Goal: Check status: Check status

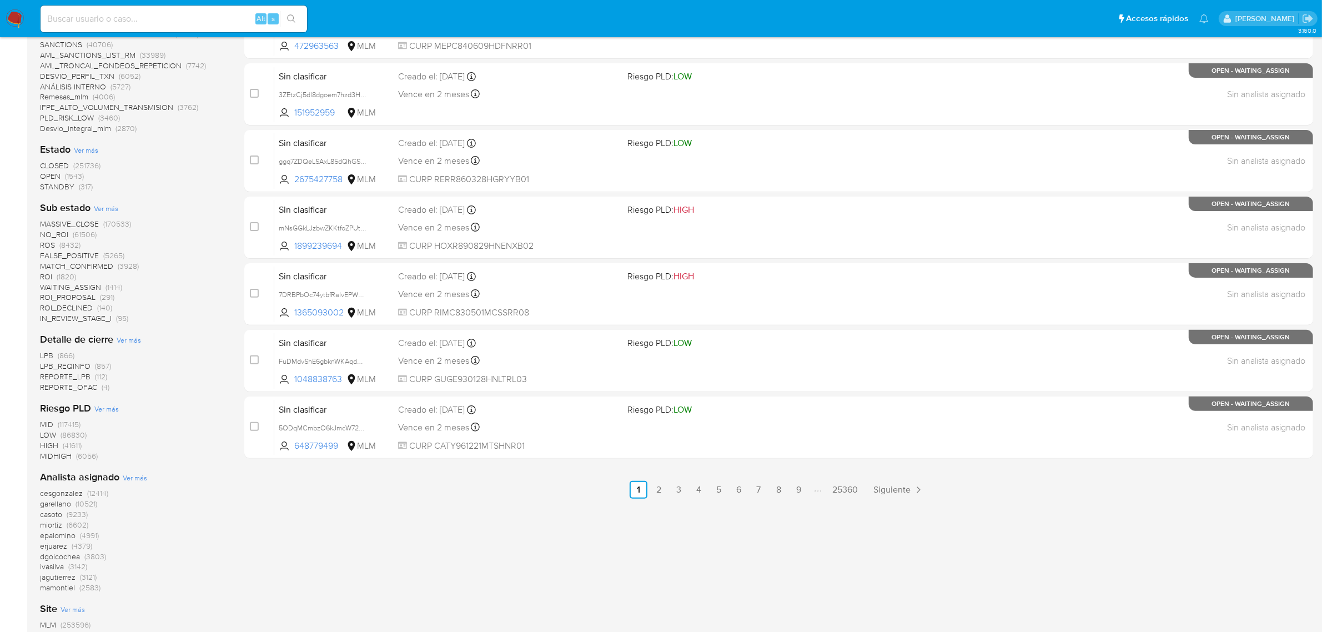
scroll to position [347, 0]
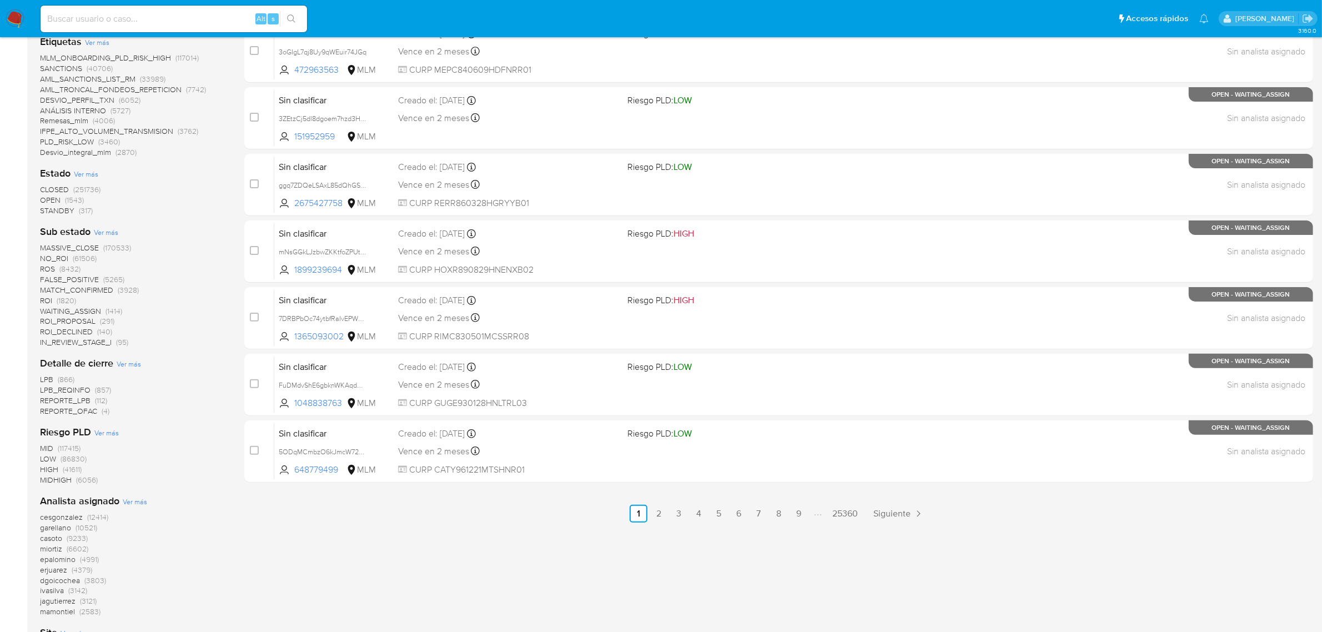
click at [102, 228] on span "Ver más" at bounding box center [106, 232] width 24 height 10
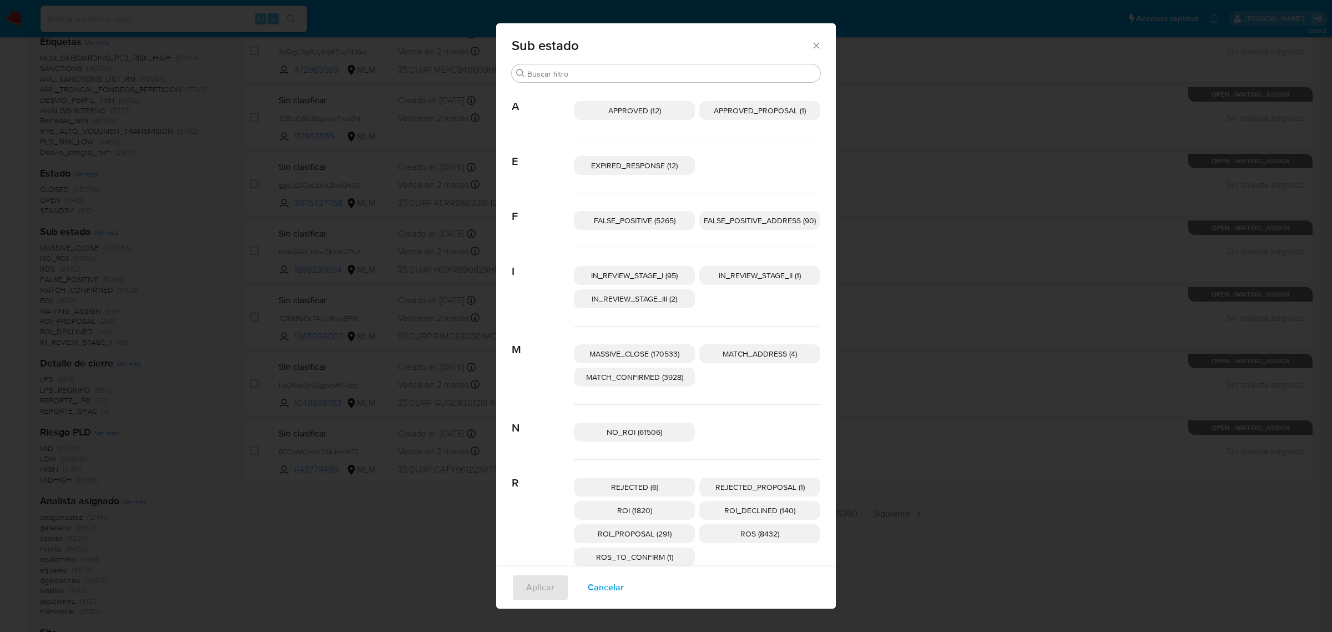
click at [632, 165] on span "EXPIRED_RESPONSE (12)" at bounding box center [634, 165] width 87 height 11
click at [531, 592] on span "Aplicar" at bounding box center [540, 587] width 28 height 24
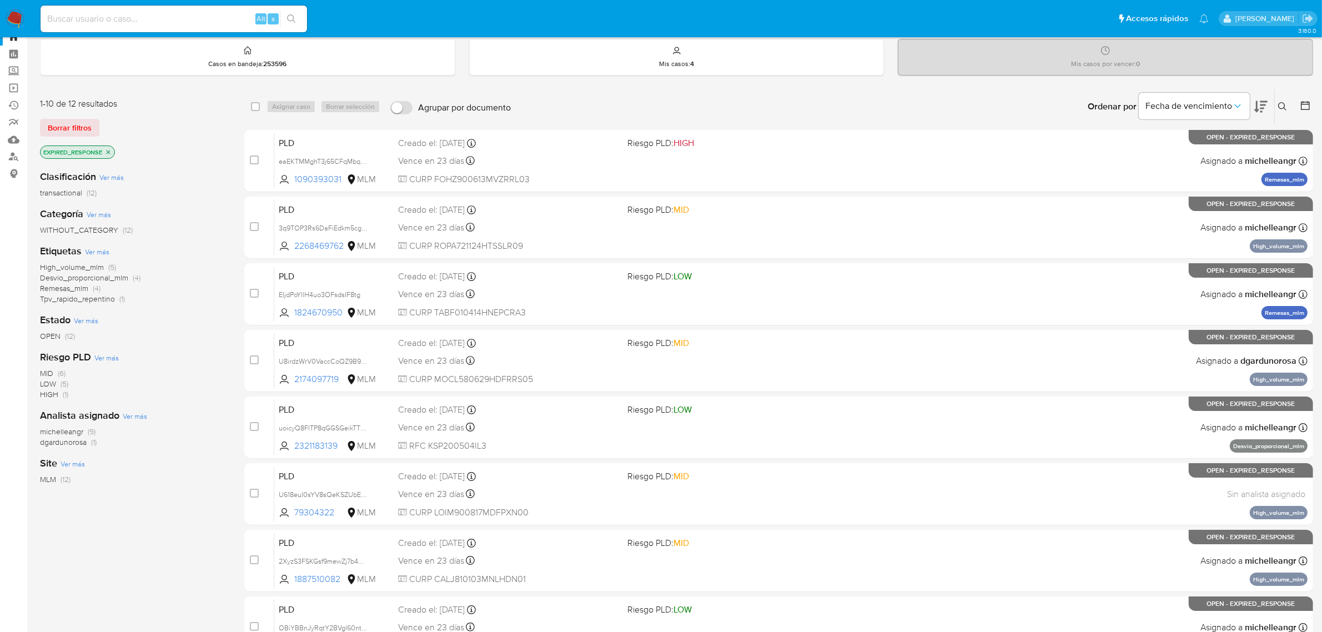
scroll to position [69, 0]
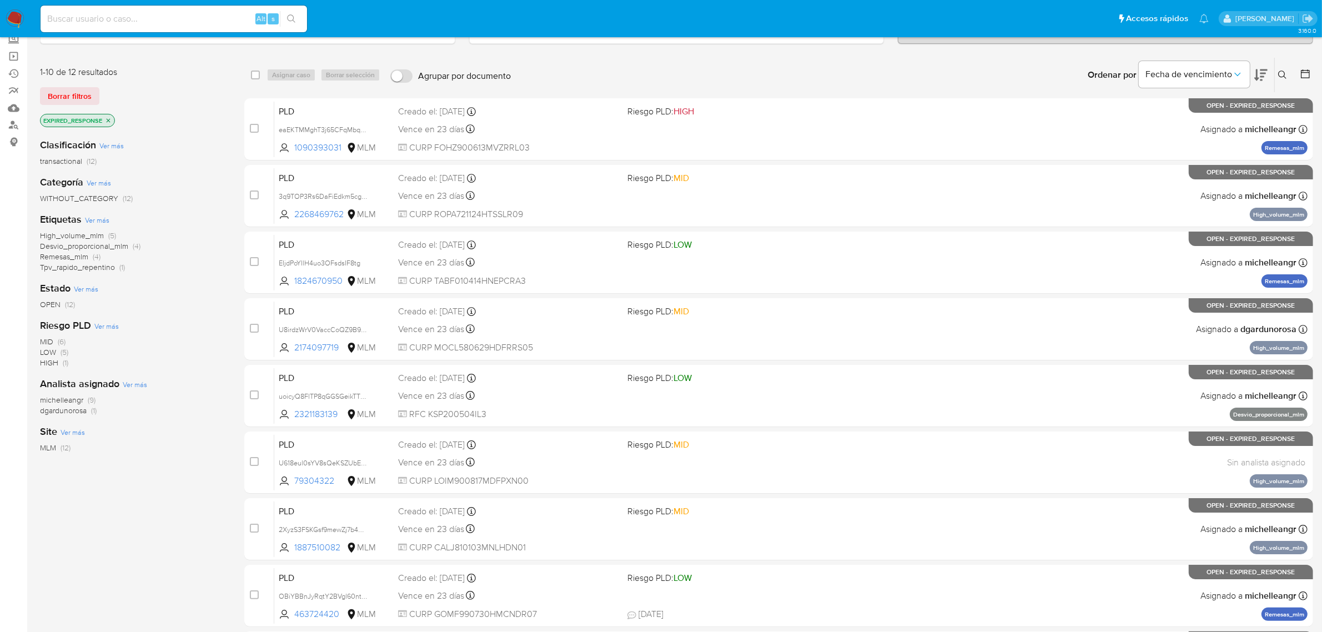
click at [57, 397] on span "michelleangr" at bounding box center [61, 399] width 43 height 11
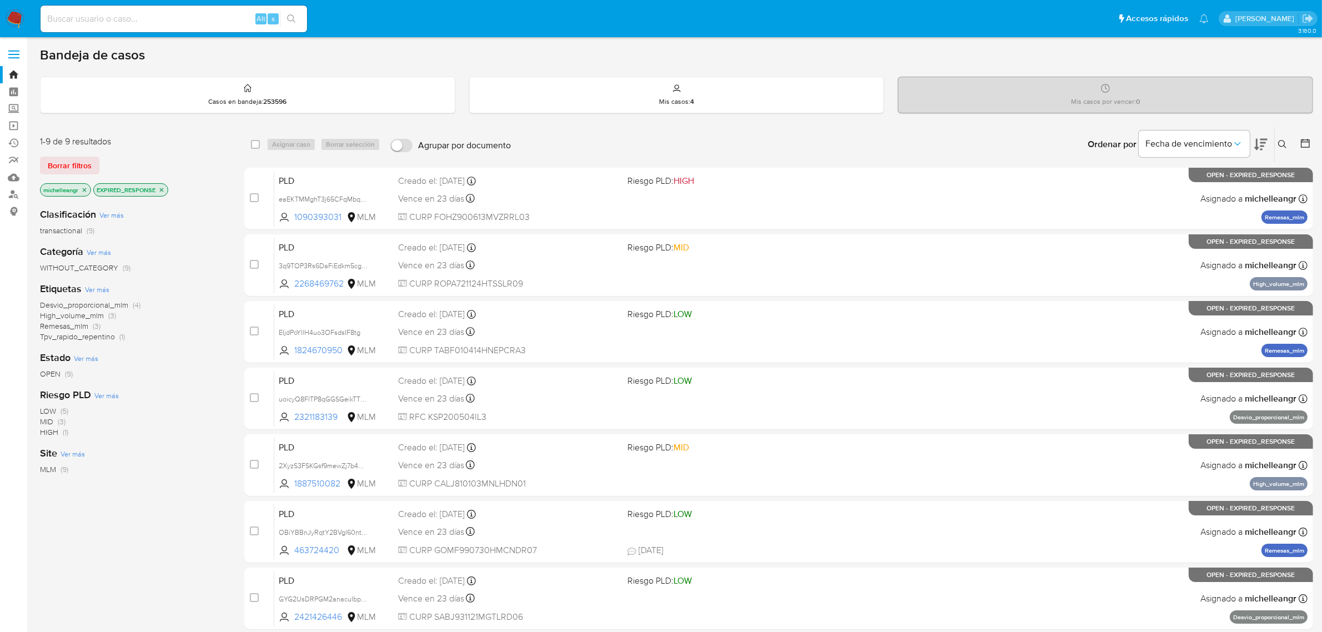
click at [164, 188] on icon "close-filter" at bounding box center [162, 190] width 4 height 4
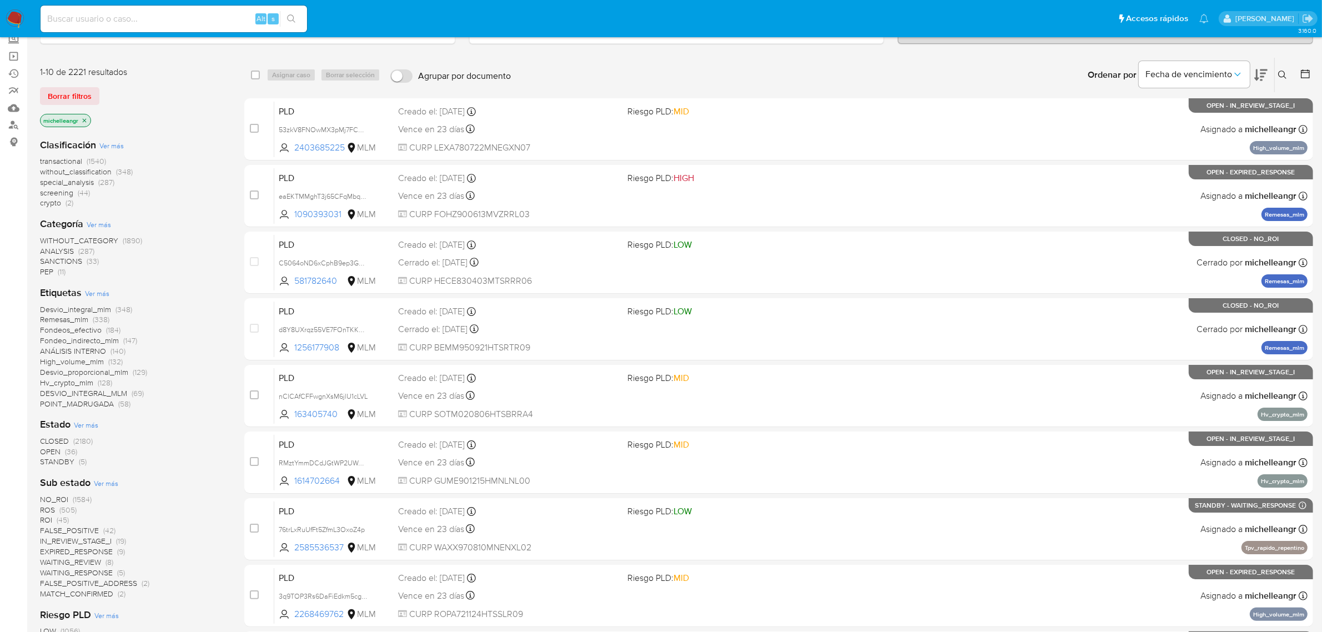
scroll to position [139, 0]
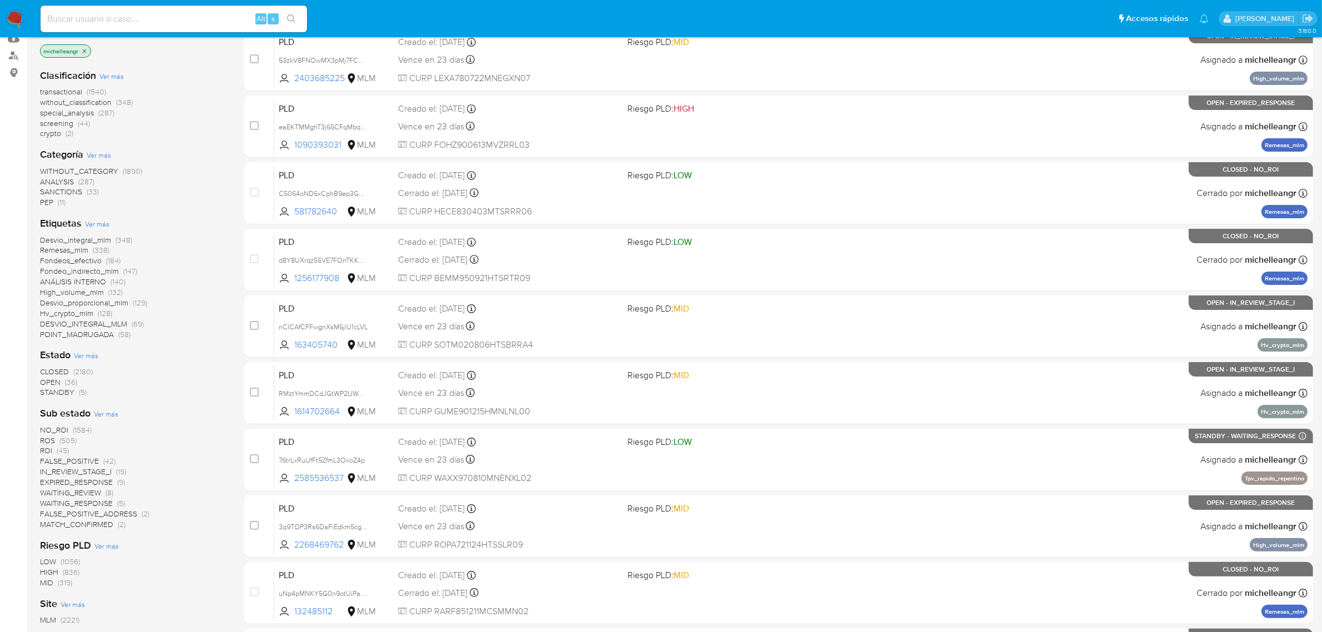
click at [81, 472] on span "IN_REVIEW_STAGE_I" at bounding box center [76, 471] width 72 height 11
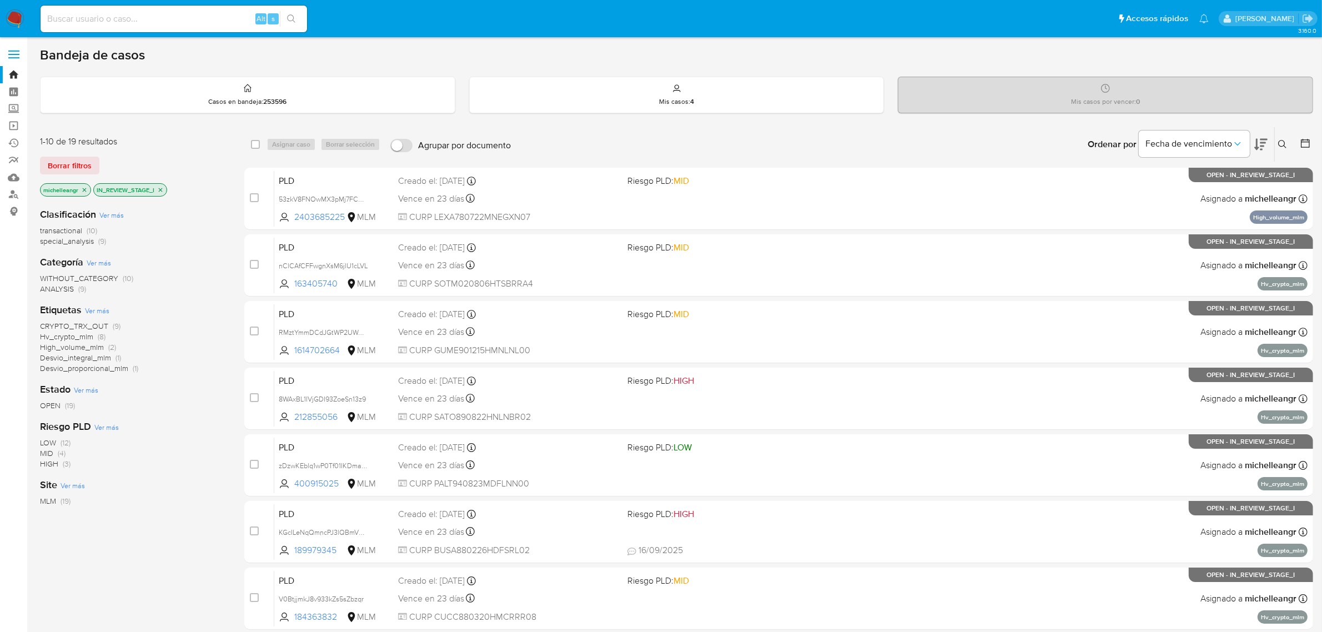
click at [168, 15] on input at bounding box center [174, 19] width 266 height 14
paste input "2471526786"
type input "2471526786"
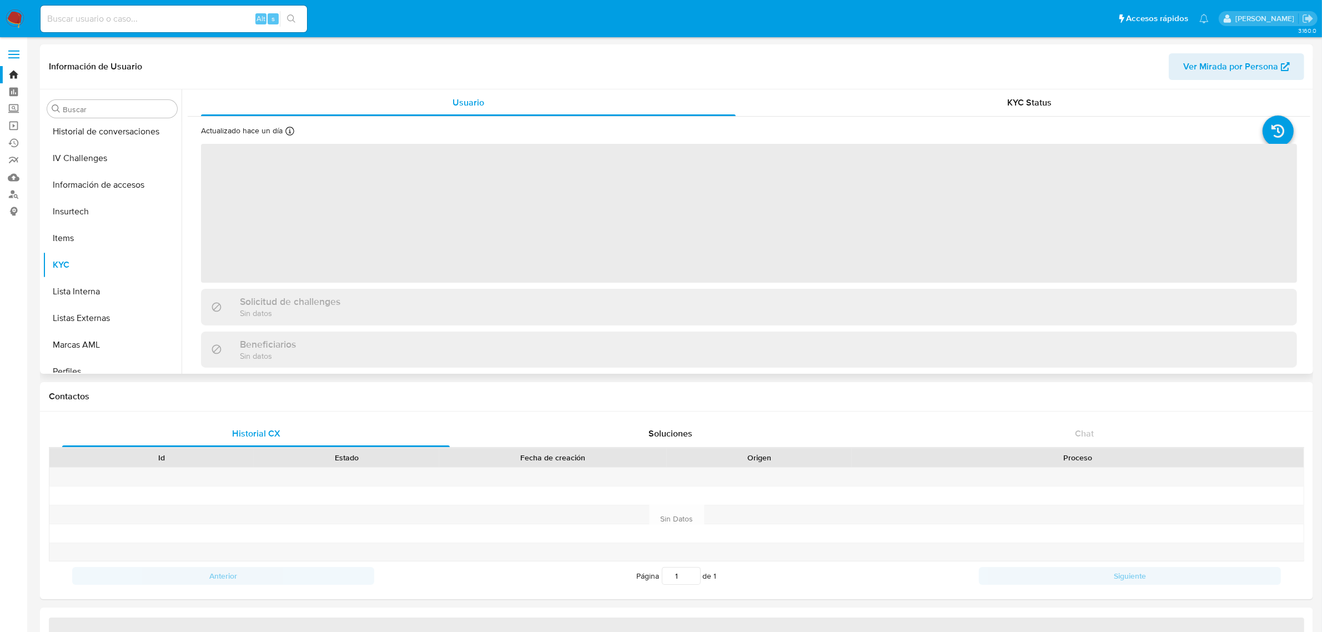
scroll to position [468, 0]
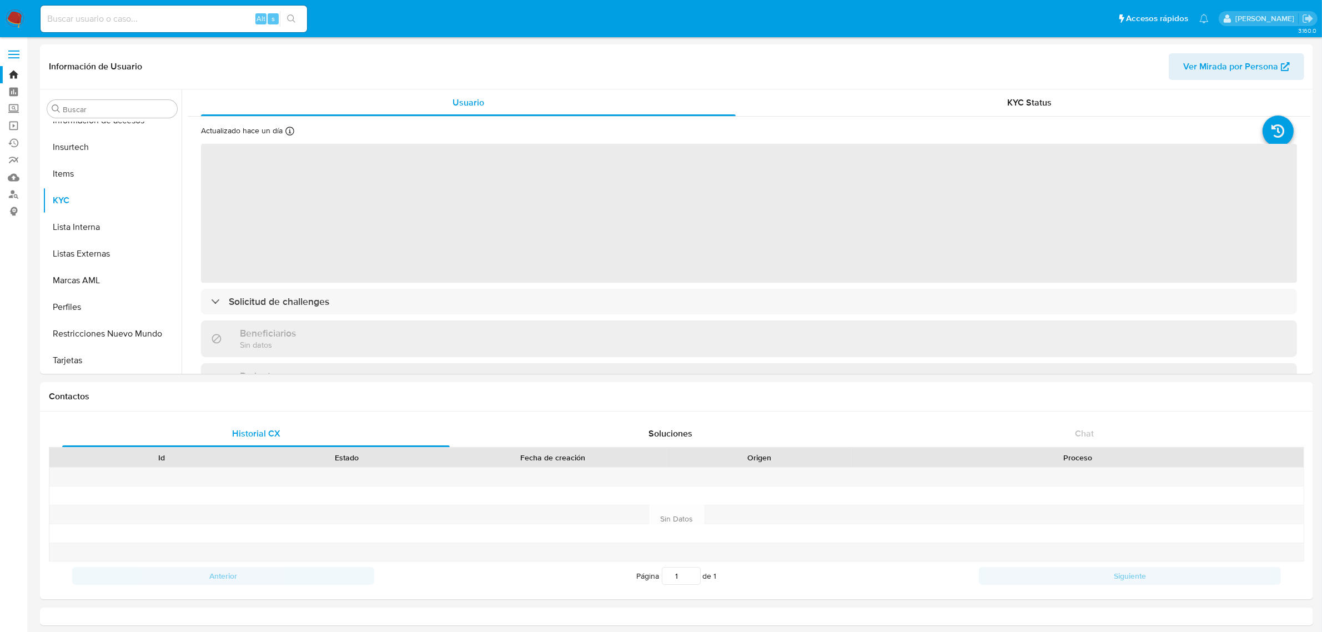
select select "10"
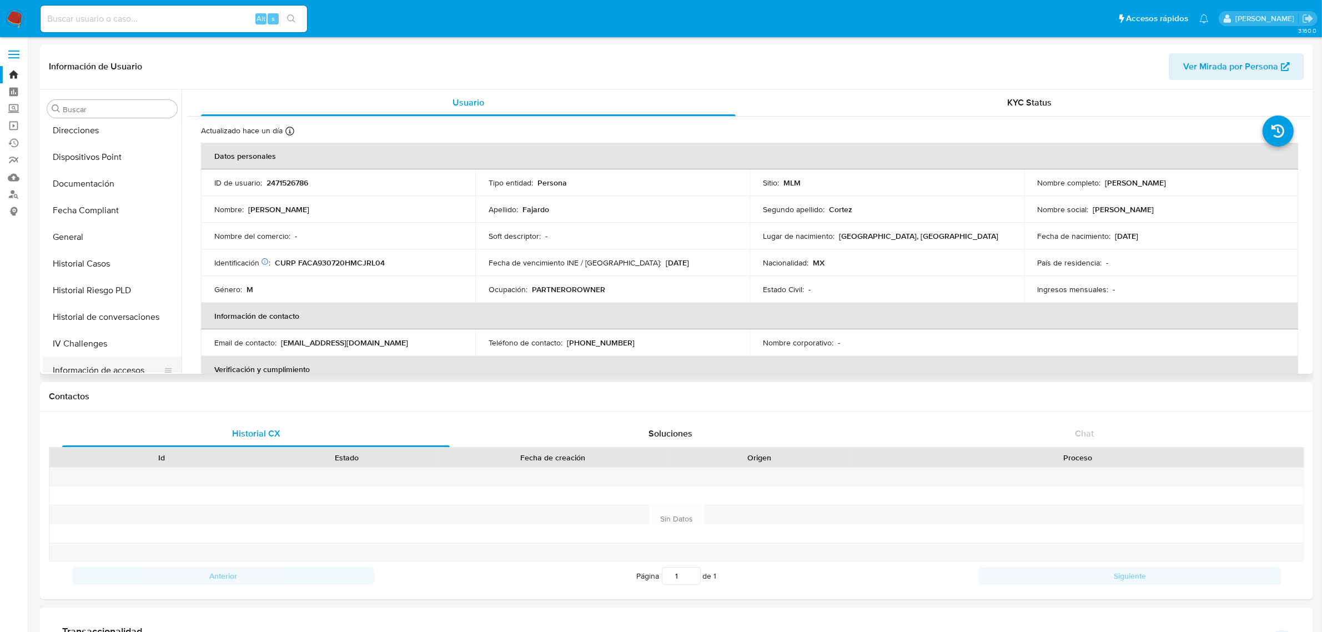
scroll to position [278, 0]
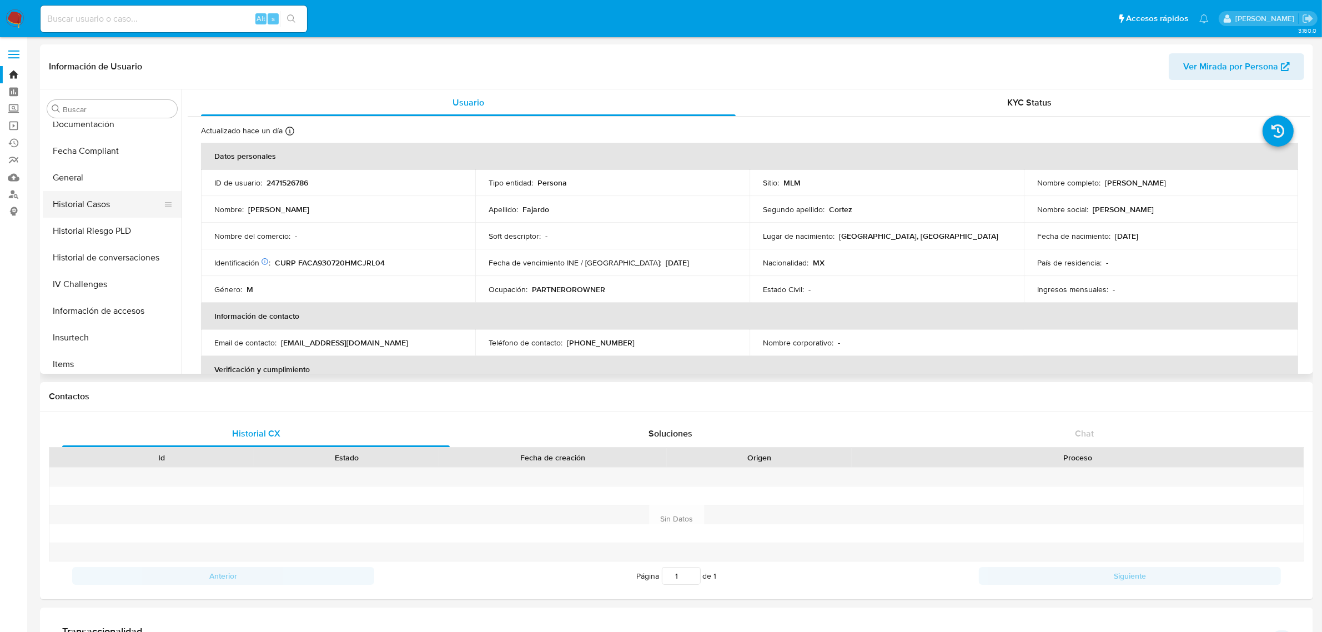
click at [98, 201] on button "Historial Casos" at bounding box center [108, 204] width 130 height 27
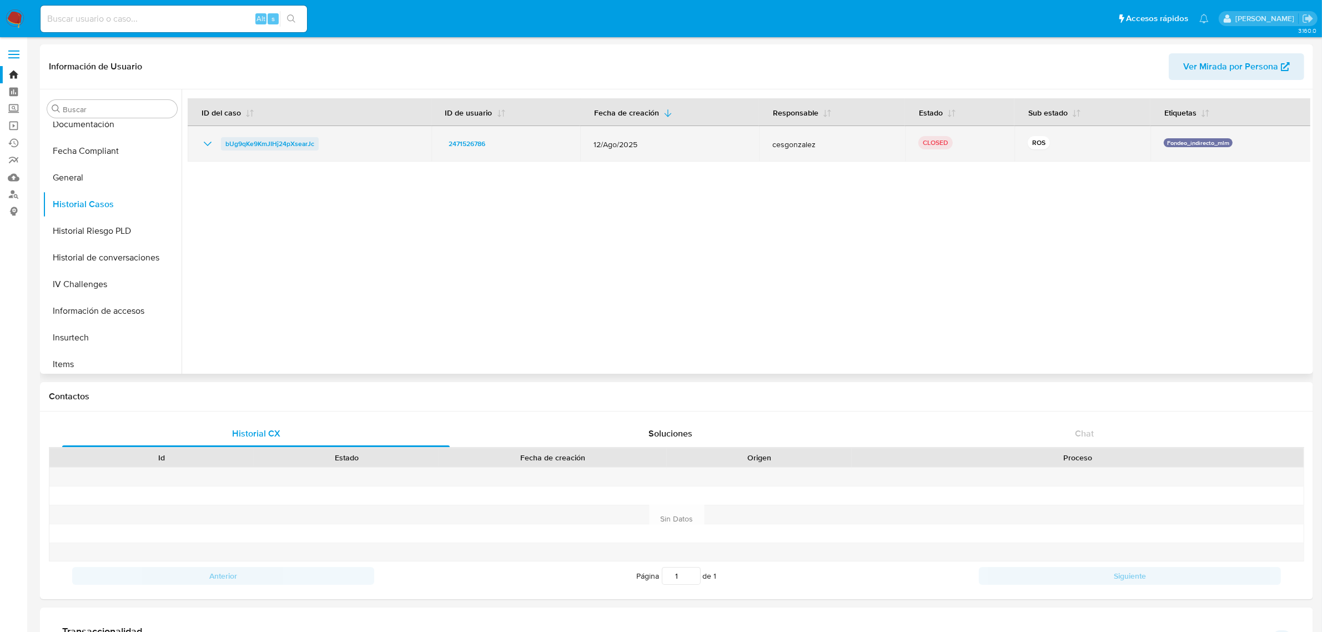
click at [226, 144] on span "bUg9qKe9KmJIHj24pXsearJc" at bounding box center [269, 143] width 89 height 13
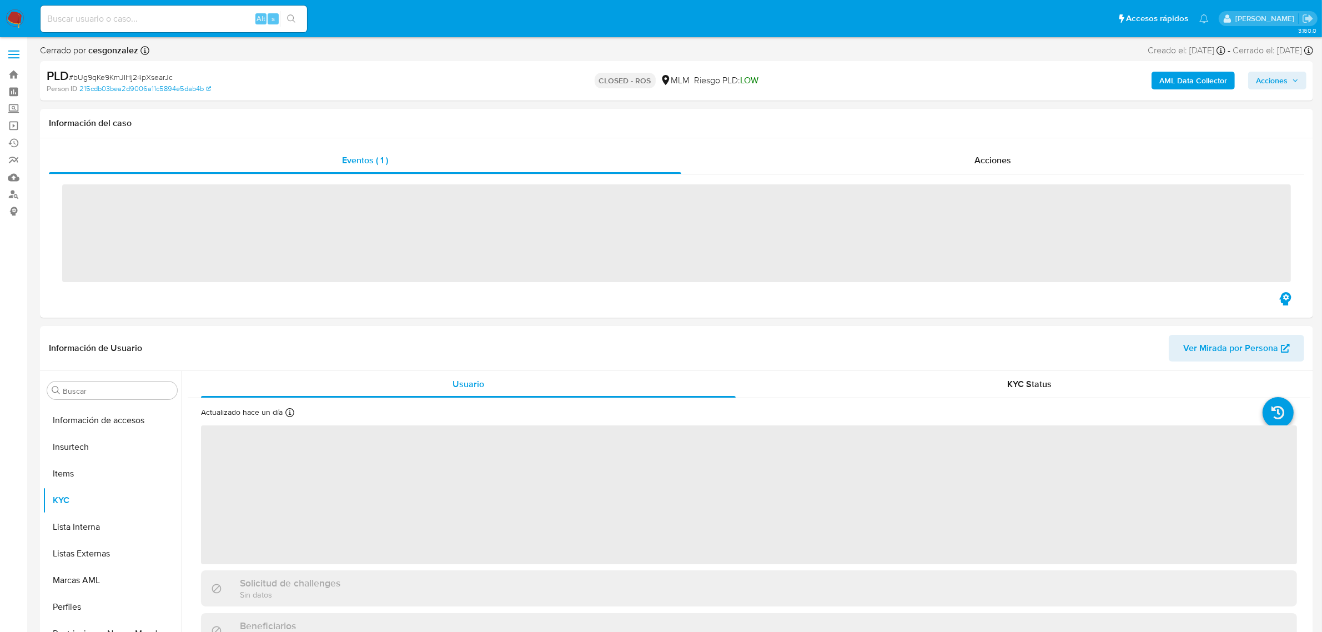
scroll to position [468, 0]
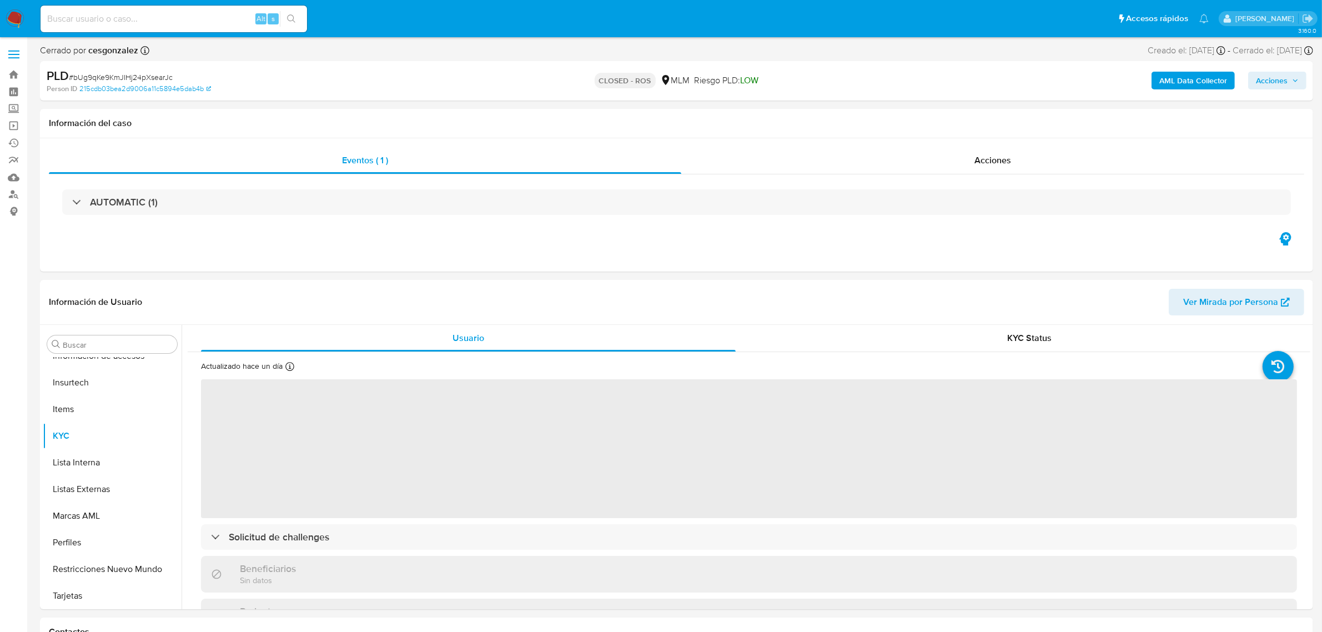
select select "10"
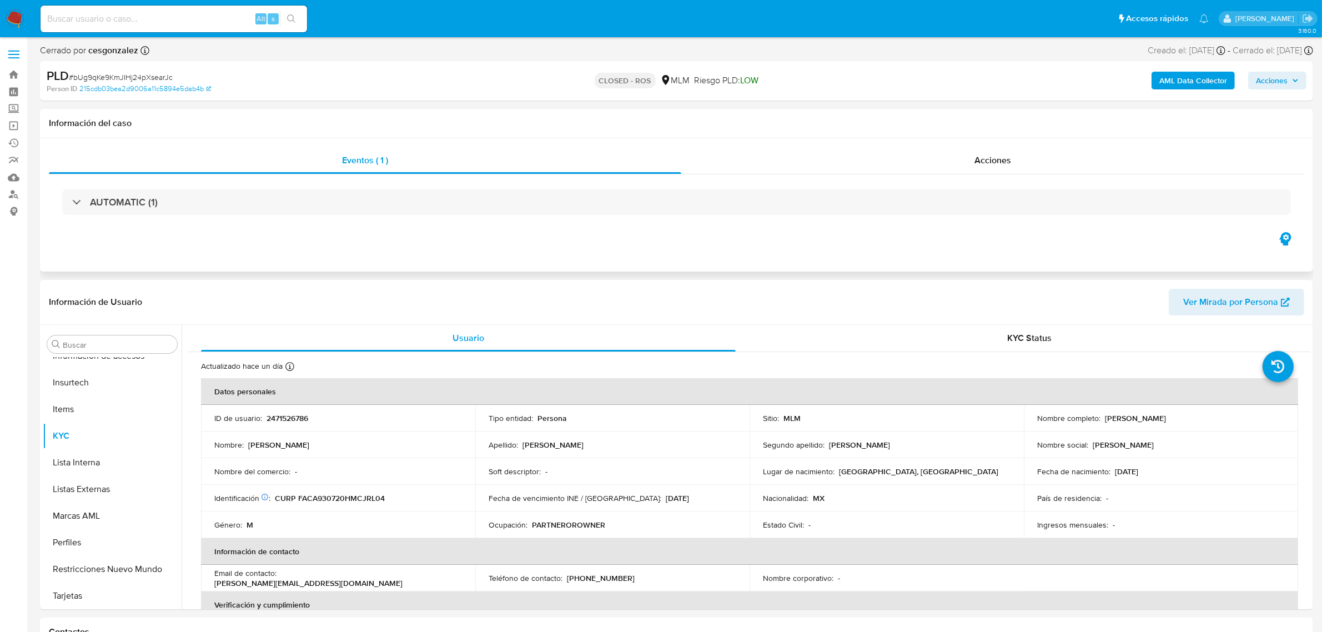
drag, startPoint x: 989, startPoint y: 159, endPoint x: 997, endPoint y: 176, distance: 18.9
click at [989, 158] on span "Acciones" at bounding box center [992, 160] width 37 height 13
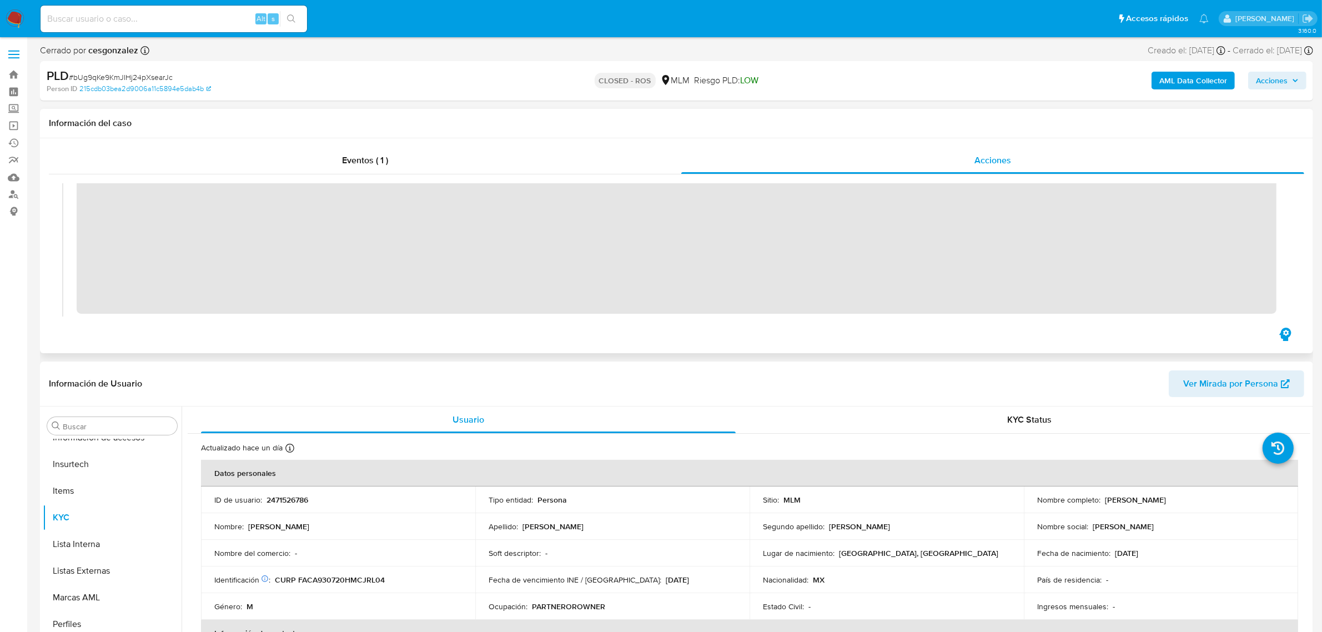
scroll to position [555, 0]
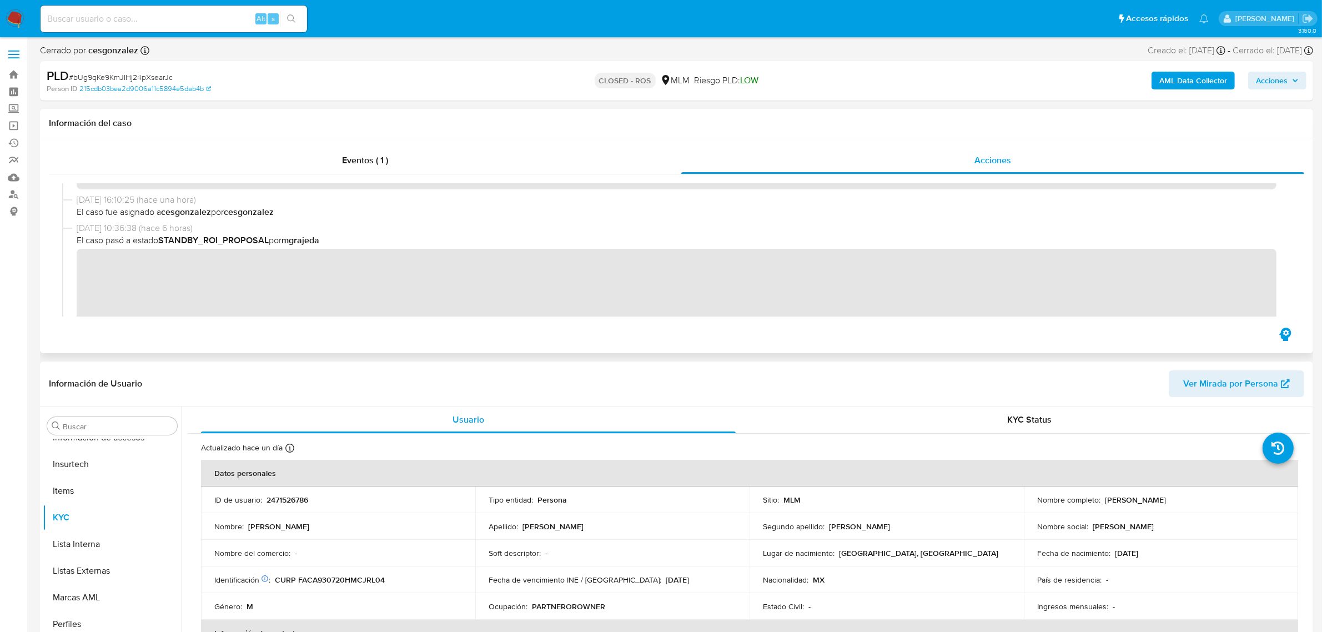
drag, startPoint x: 159, startPoint y: 225, endPoint x: 121, endPoint y: 225, distance: 37.7
click at [121, 225] on span "17/09/2025 10:36:38 (hace 6 horas)" at bounding box center [682, 228] width 1210 height 12
drag, startPoint x: 167, startPoint y: 243, endPoint x: 284, endPoint y: 239, distance: 117.2
click at [284, 239] on span "El caso pasó a estado STANDBY_ROI_PROPOSAL por mgrajeda" at bounding box center [682, 240] width 1210 height 12
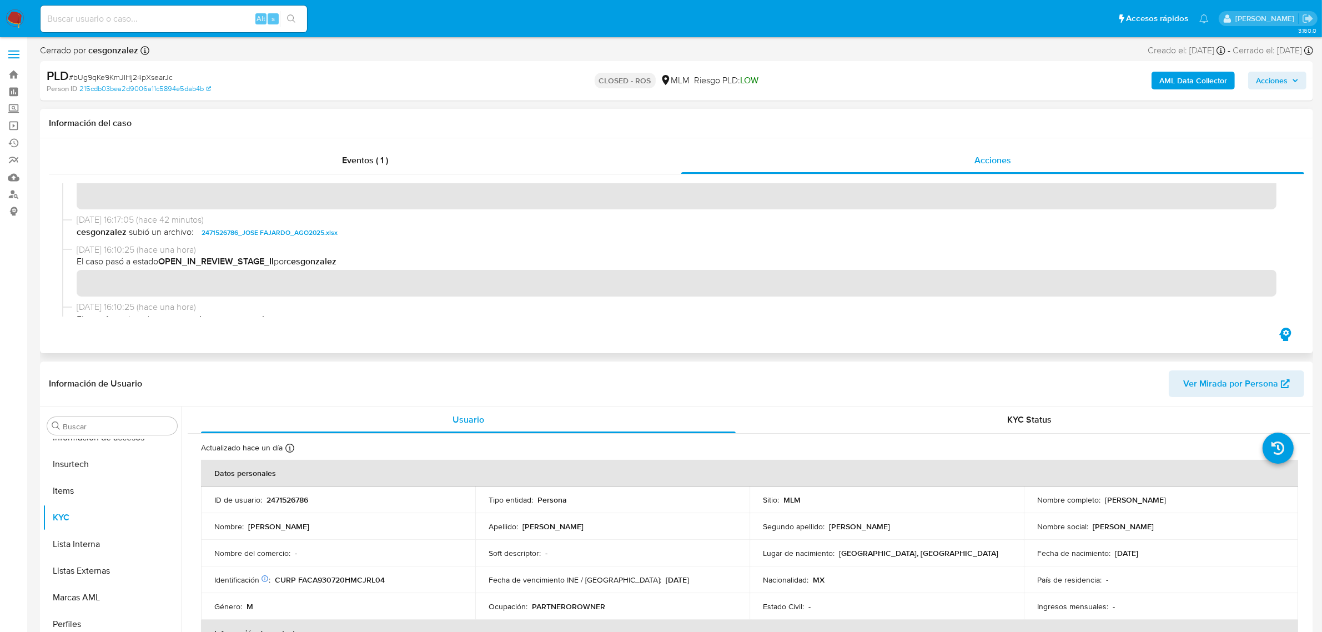
scroll to position [416, 0]
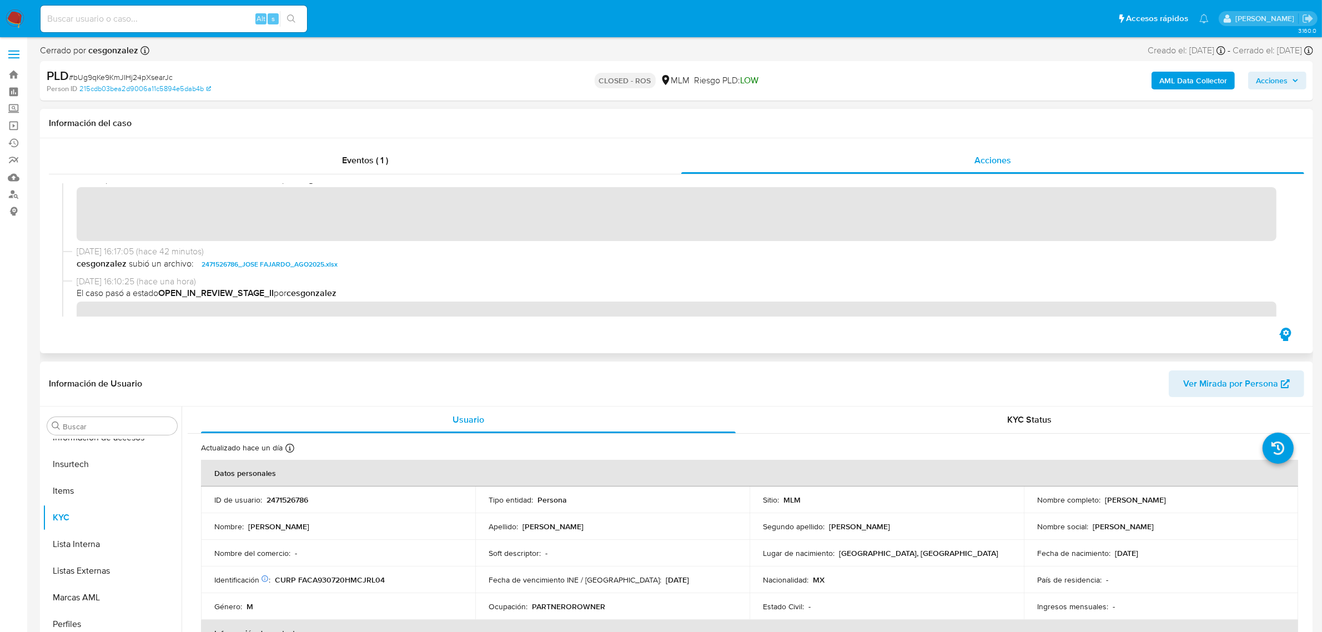
drag, startPoint x: 161, startPoint y: 292, endPoint x: 319, endPoint y: 287, distance: 158.3
click at [319, 287] on span "El caso pasó a estado OPEN_IN_REVIEW_STAGE_II por cesgonzalez" at bounding box center [682, 293] width 1210 height 12
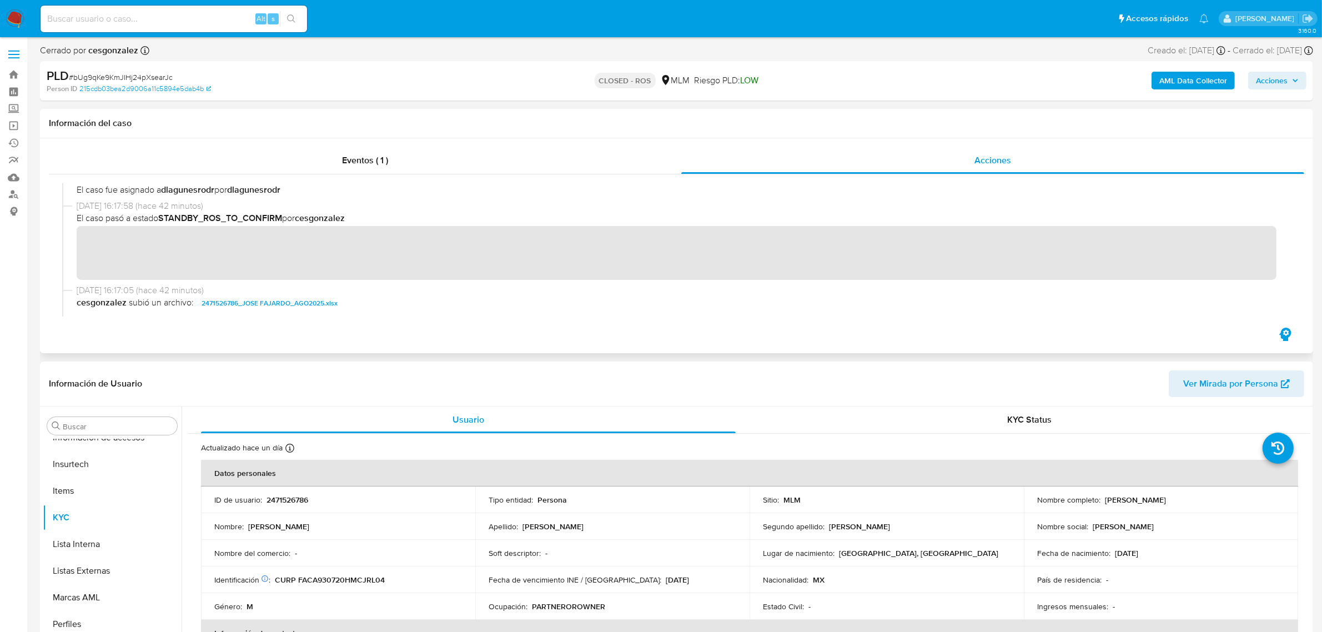
scroll to position [347, 0]
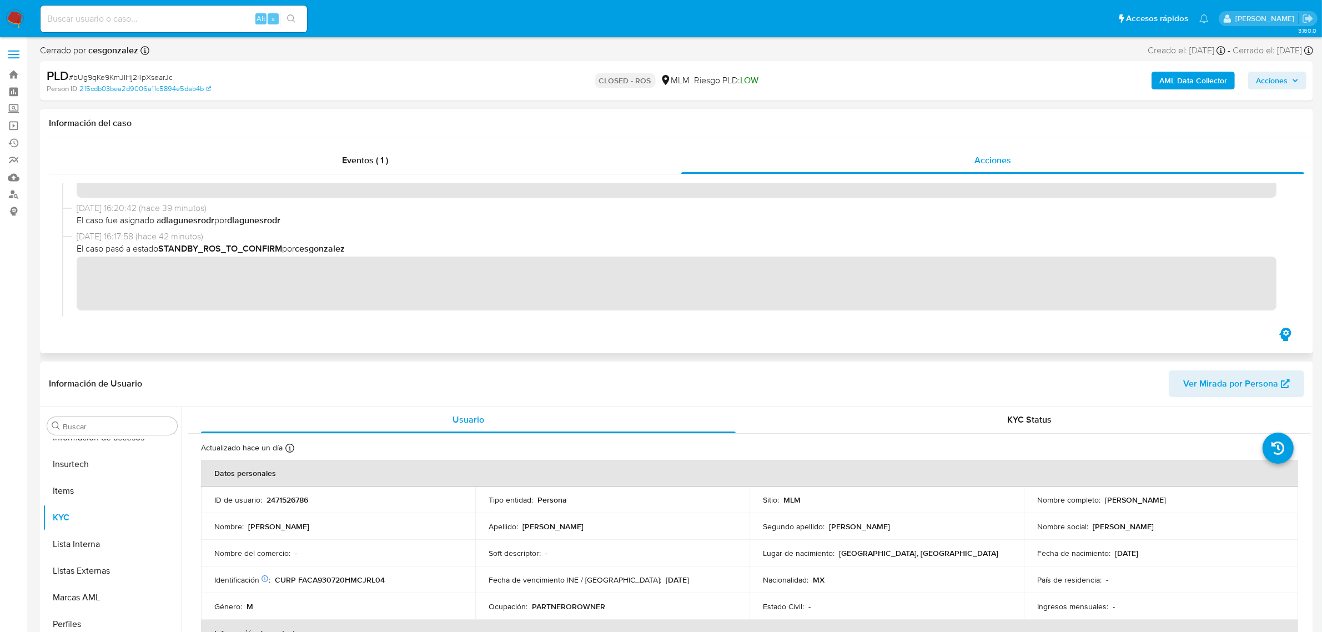
drag, startPoint x: 372, startPoint y: 240, endPoint x: 220, endPoint y: 254, distance: 152.8
click at [218, 253] on div "17/09/2025 16:17:58 (hace 42 minutos) El caso pasó a estado STANDBY_ROS_TO_CONF…" at bounding box center [682, 270] width 1210 height 80
click at [167, 247] on b "STANDBY_ROS_TO_CONFIRM" at bounding box center [220, 248] width 124 height 13
drag, startPoint x: 159, startPoint y: 248, endPoint x: 285, endPoint y: 250, distance: 126.0
click at [285, 250] on span "El caso pasó a estado STANDBY_ROS_TO_CONFIRM por cesgonzalez" at bounding box center [682, 249] width 1210 height 12
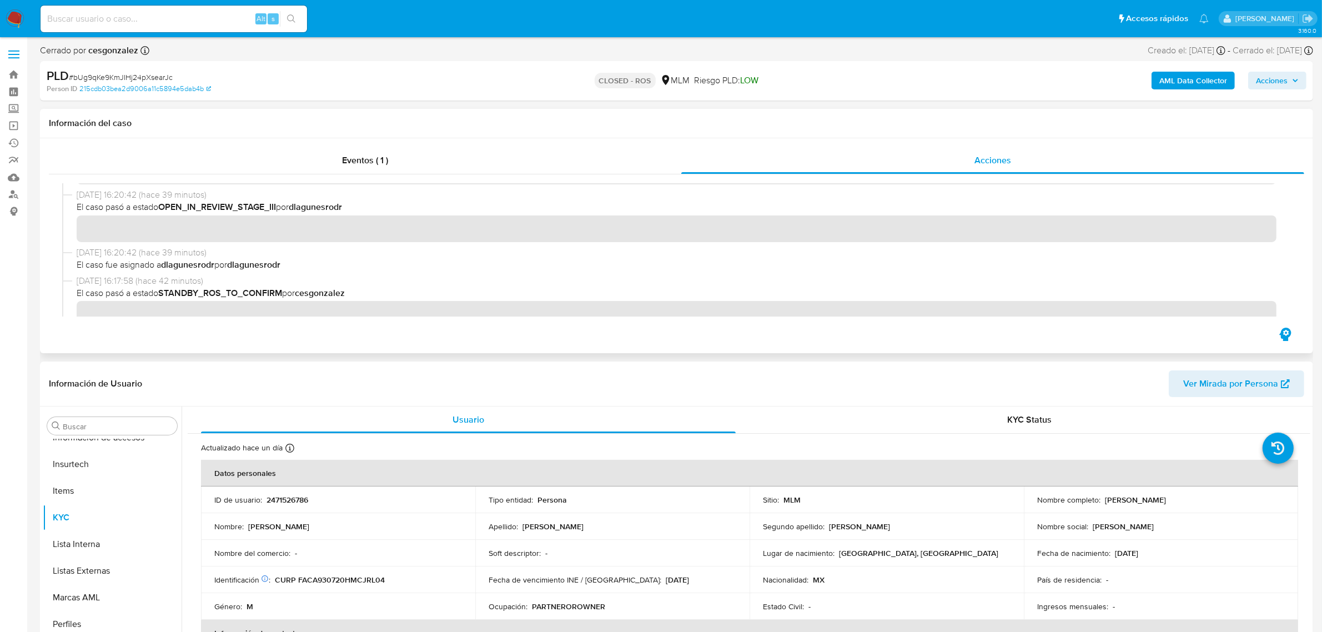
scroll to position [278, 0]
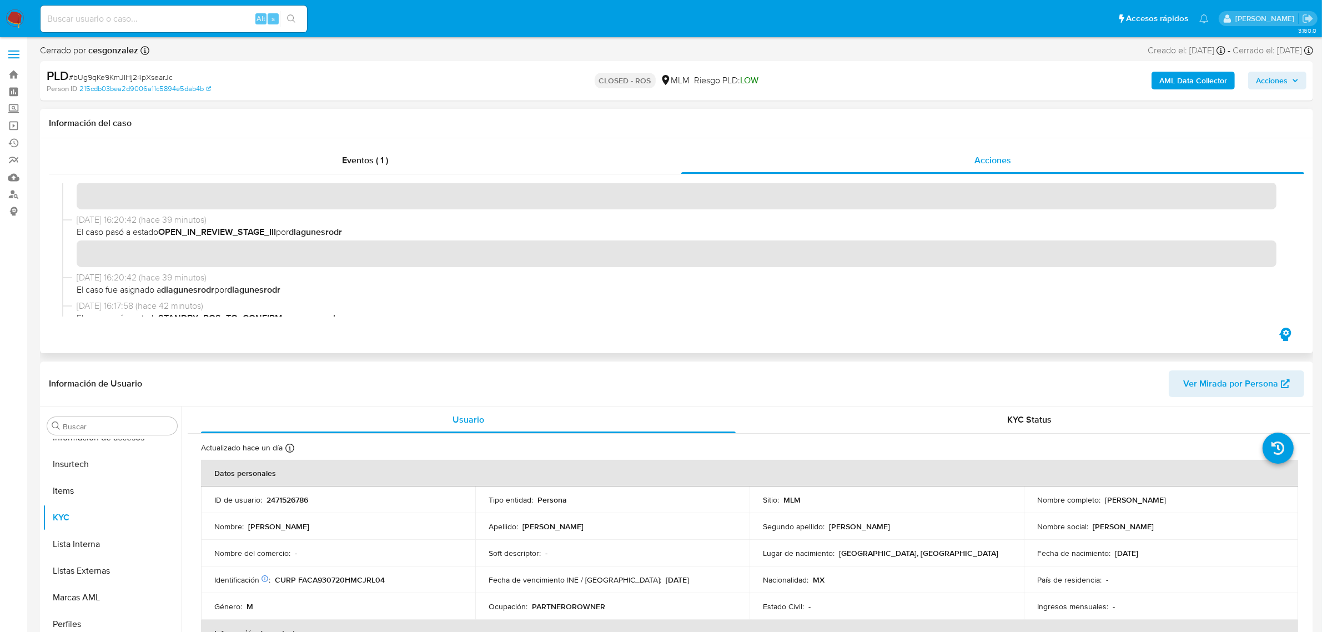
drag, startPoint x: 301, startPoint y: 286, endPoint x: 78, endPoint y: 289, distance: 223.2
click at [78, 289] on span "El caso fue asignado a dlagunesrodr por dlagunesrodr" at bounding box center [682, 290] width 1210 height 12
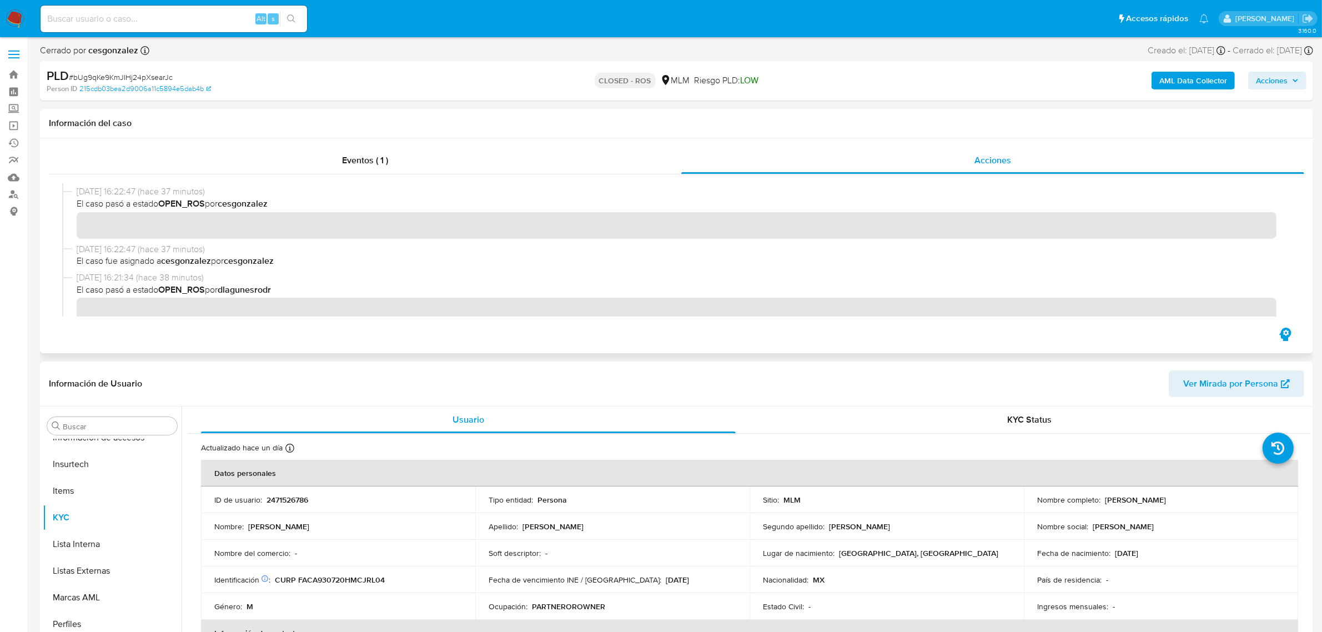
scroll to position [139, 0]
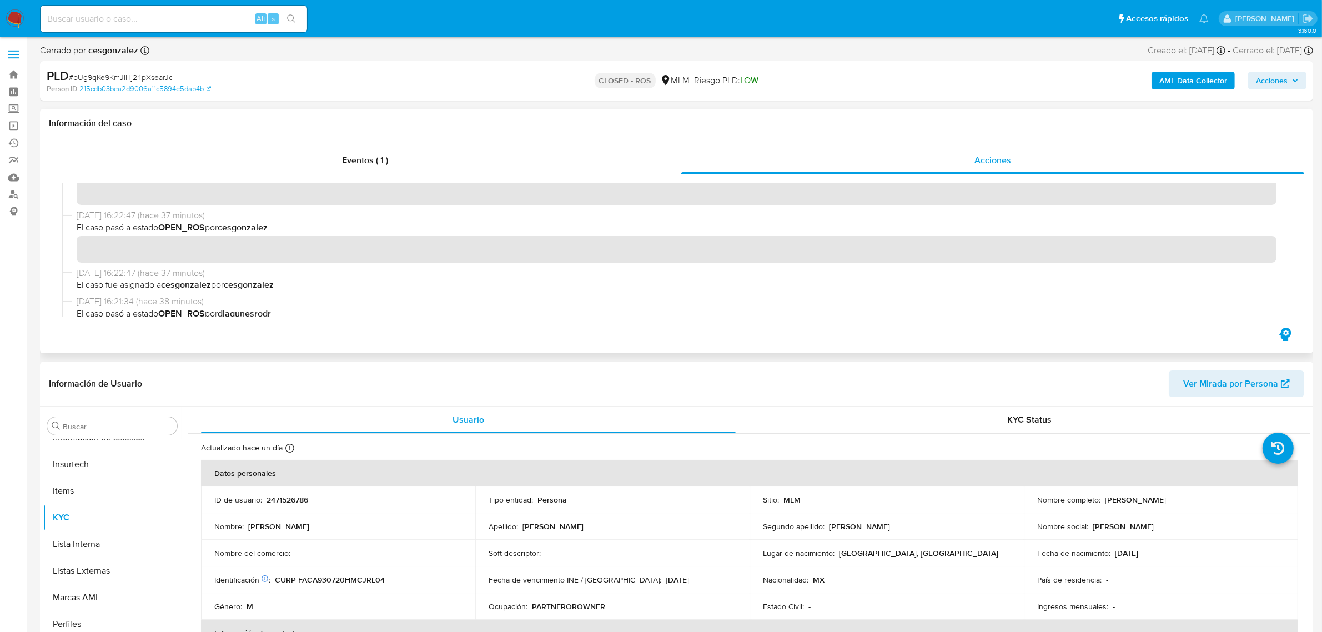
drag, startPoint x: 293, startPoint y: 291, endPoint x: 90, endPoint y: 220, distance: 214.7
click at [90, 220] on div "17/09/2025 16:29:29 (hace 30 minutos) El caso pasó a estado CLOSED_ROS por cesg…" at bounding box center [676, 249] width 1228 height 133
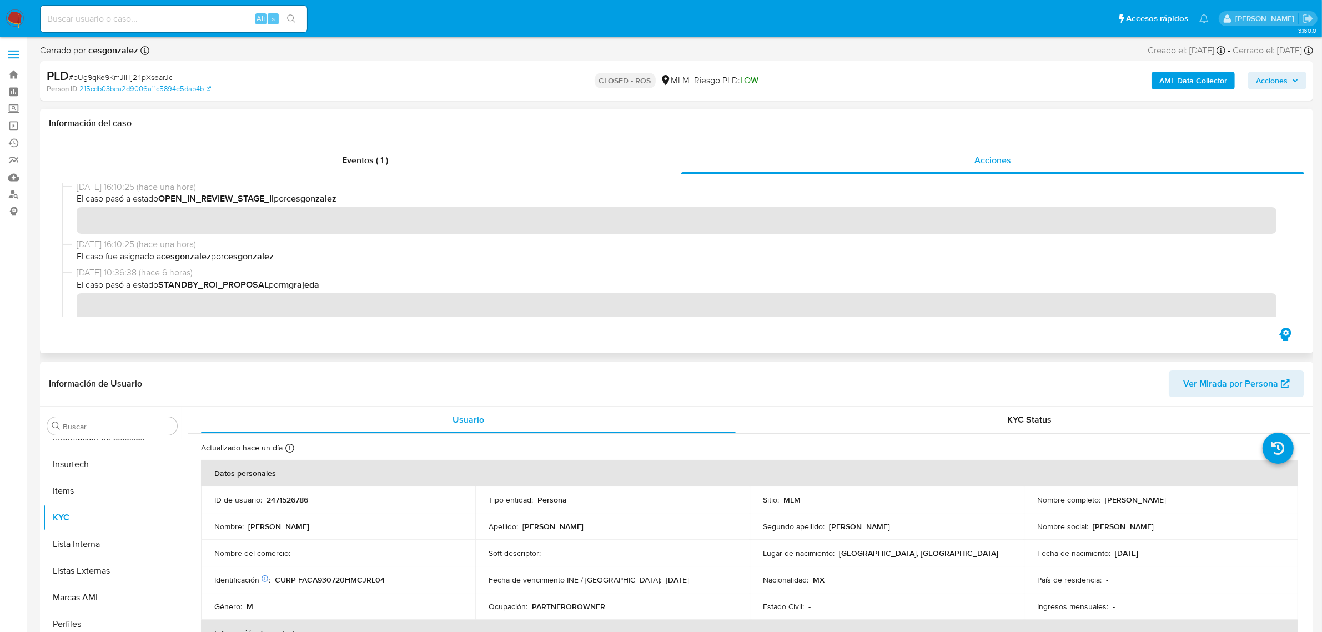
scroll to position [486, 0]
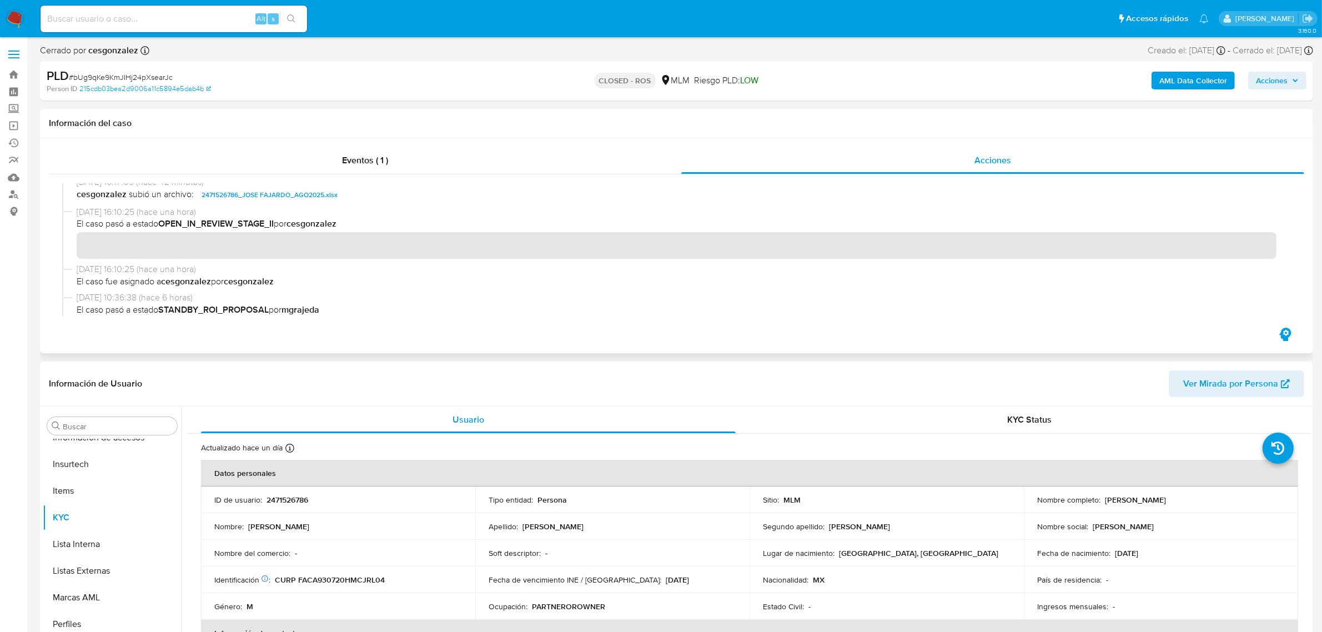
click at [162, 307] on span "El caso pasó a estado STANDBY_ROI_PROPOSAL por mgrajeda" at bounding box center [682, 310] width 1210 height 12
drag, startPoint x: 168, startPoint y: 222, endPoint x: 279, endPoint y: 222, distance: 110.5
click at [279, 222] on span "El caso pasó a estado OPEN_IN_REVIEW_STAGE_II por cesgonzalez" at bounding box center [682, 224] width 1210 height 12
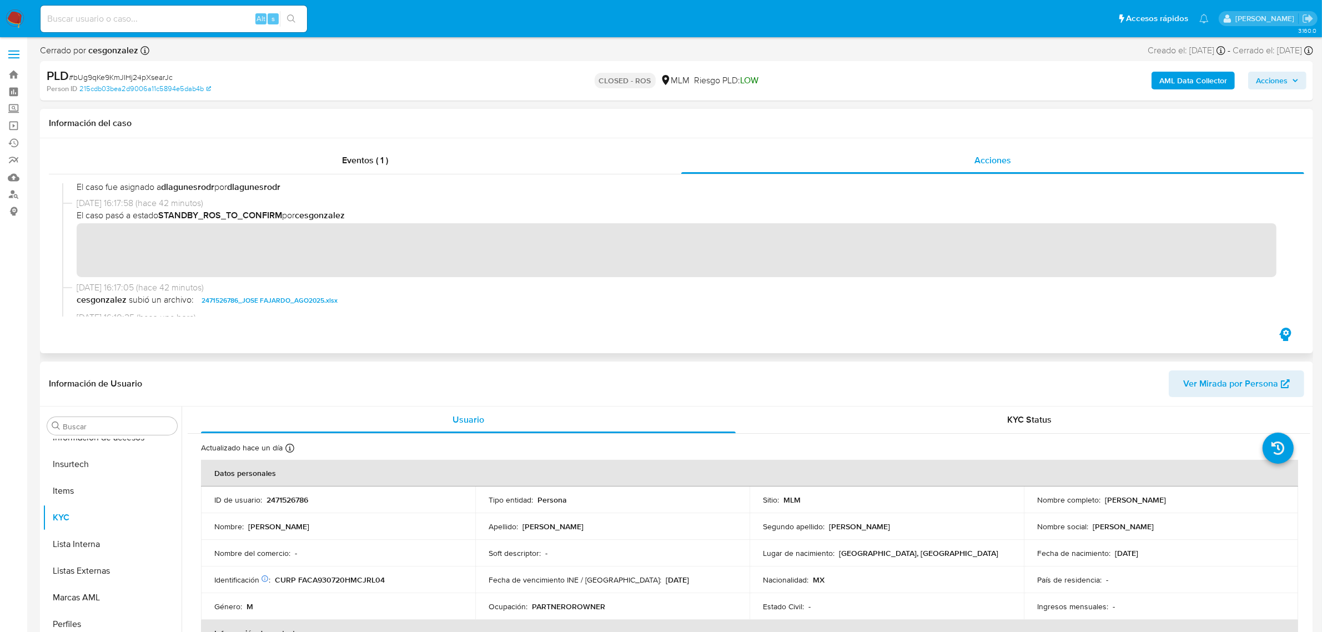
scroll to position [278, 0]
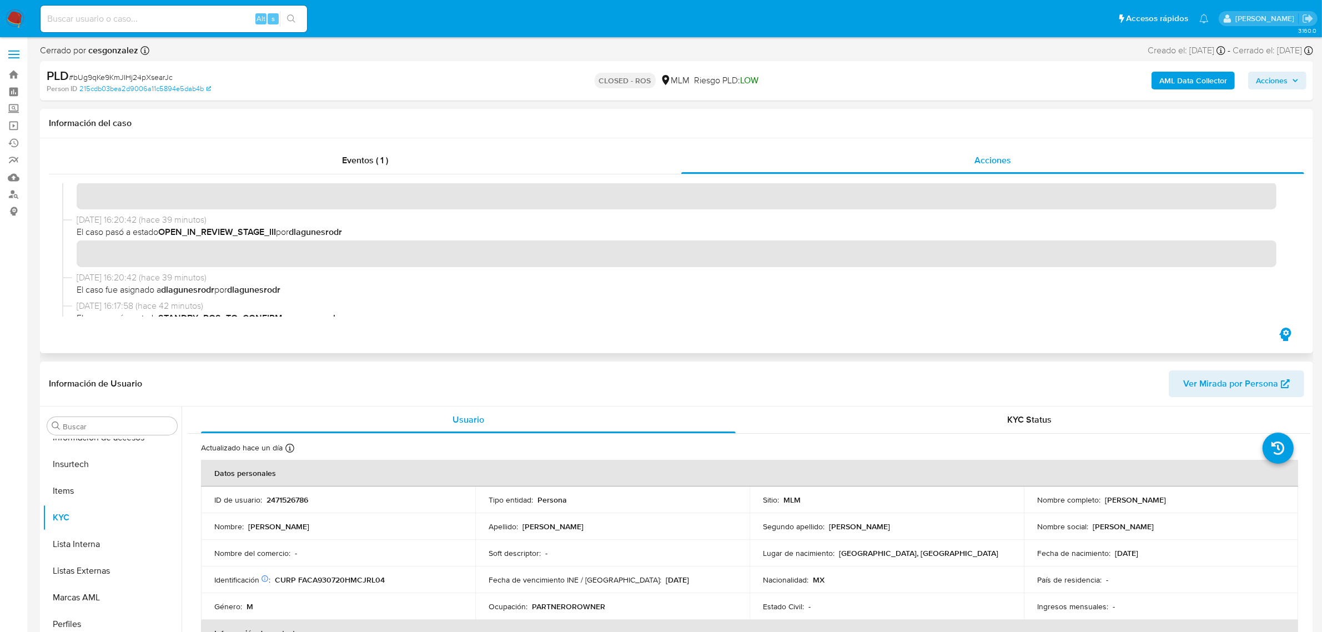
drag, startPoint x: 163, startPoint y: 235, endPoint x: 295, endPoint y: 236, distance: 132.1
click at [295, 236] on span "El caso pasó a estado OPEN_IN_REVIEW_STAGE_III por dlagunesrodr" at bounding box center [682, 232] width 1210 height 12
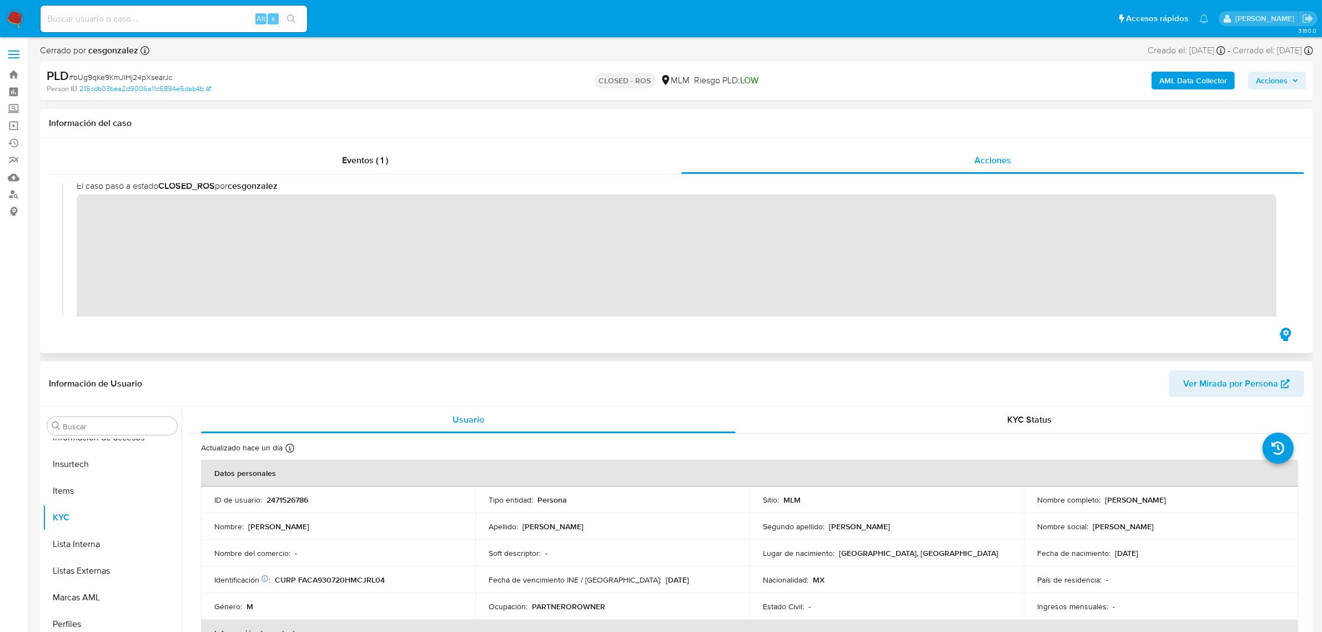
scroll to position [0, 0]
